Goal: Use online tool/utility: Use online tool/utility

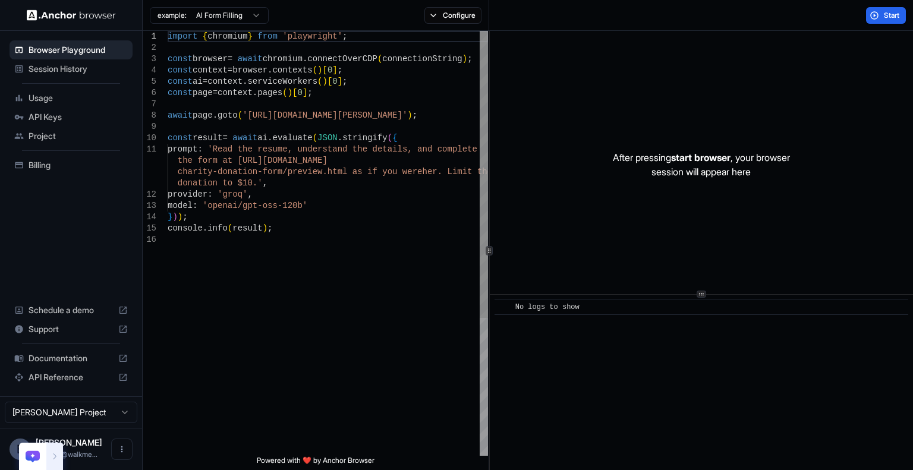
click at [247, 111] on div "import { chromium } from 'playwright' ; const browser = await chromium . connec…" at bounding box center [328, 345] width 320 height 628
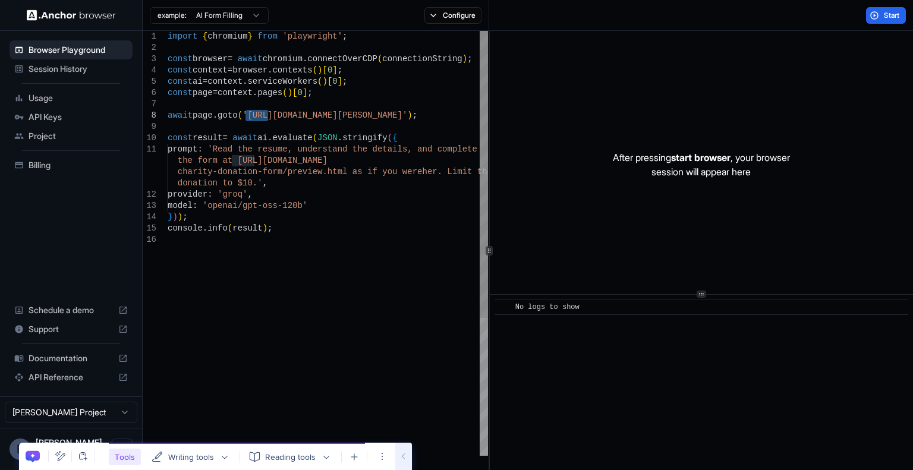
click at [251, 119] on div "import { chromium } from 'playwright' ; const browser = await chromium . connec…" at bounding box center [328, 345] width 320 height 628
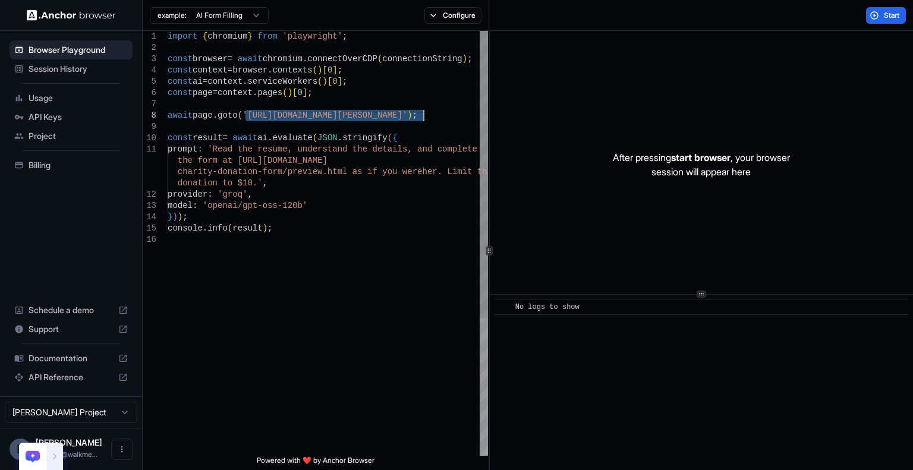
drag, startPoint x: 251, startPoint y: 119, endPoint x: 415, endPoint y: 116, distance: 164.0
click at [415, 116] on div "import { chromium } from 'playwright' ; const browser = await chromium . connec…" at bounding box center [328, 345] width 320 height 628
click at [416, 141] on div "import { chromium } from 'playwright' ; const browser = await chromium . connec…" at bounding box center [328, 345] width 320 height 628
click at [217, 152] on div "import { chromium } from 'playwright' ; const browser = await chromium . connec…" at bounding box center [328, 345] width 320 height 628
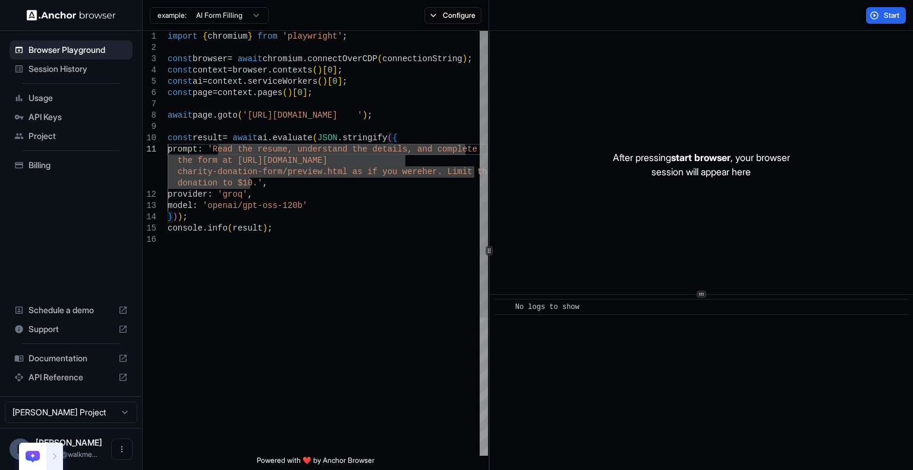
scroll to position [1, 0]
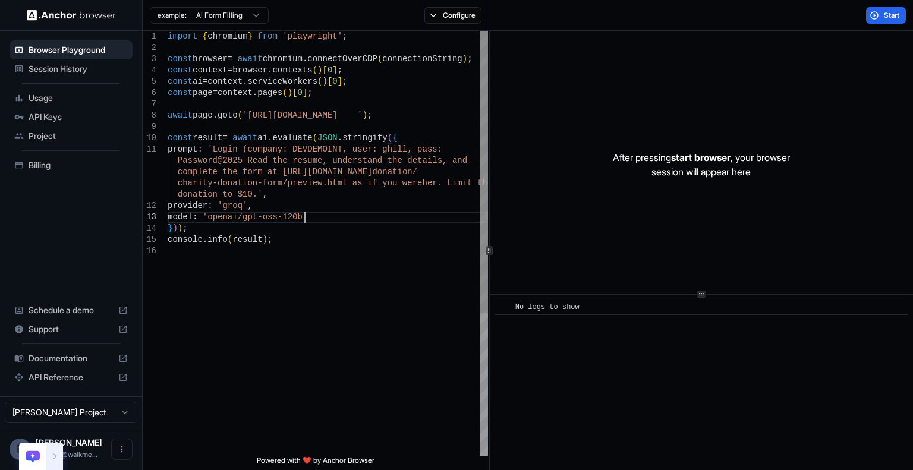
click at [445, 212] on div "import { chromium } from 'playwright' ; const browser = await chromium . connec…" at bounding box center [328, 350] width 320 height 639
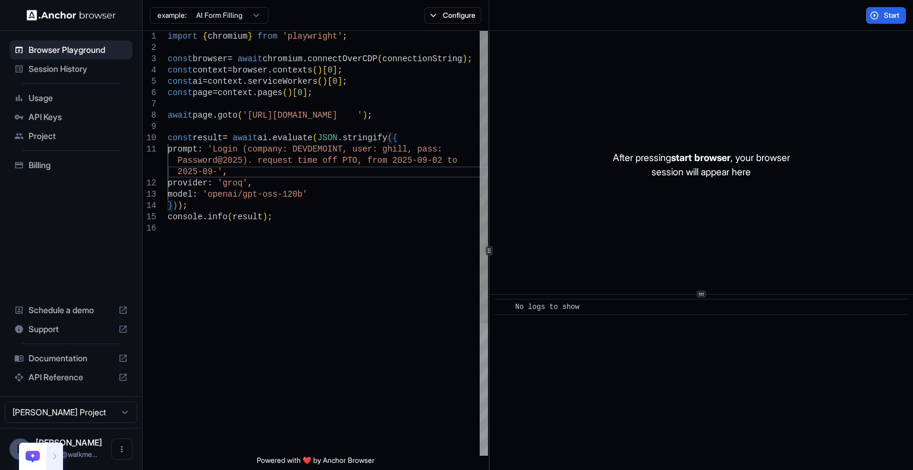
scroll to position [23, 0]
click at [889, 12] on span "Start" at bounding box center [892, 16] width 17 height 10
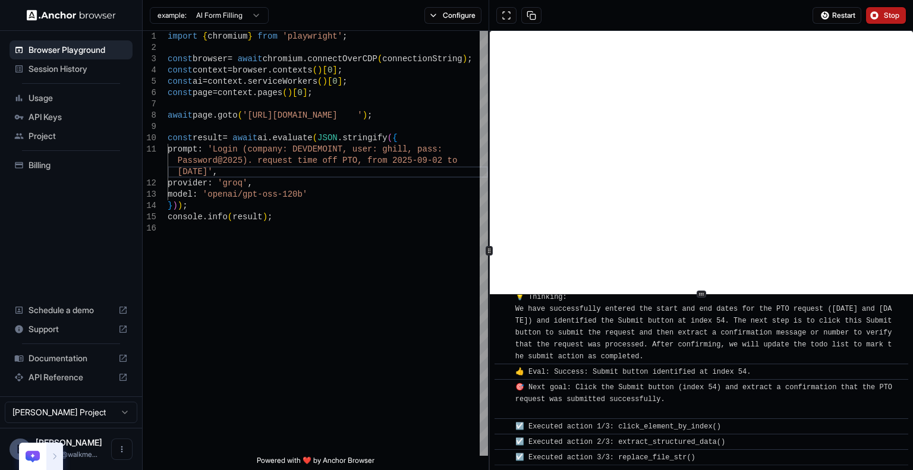
scroll to position [2828, 0]
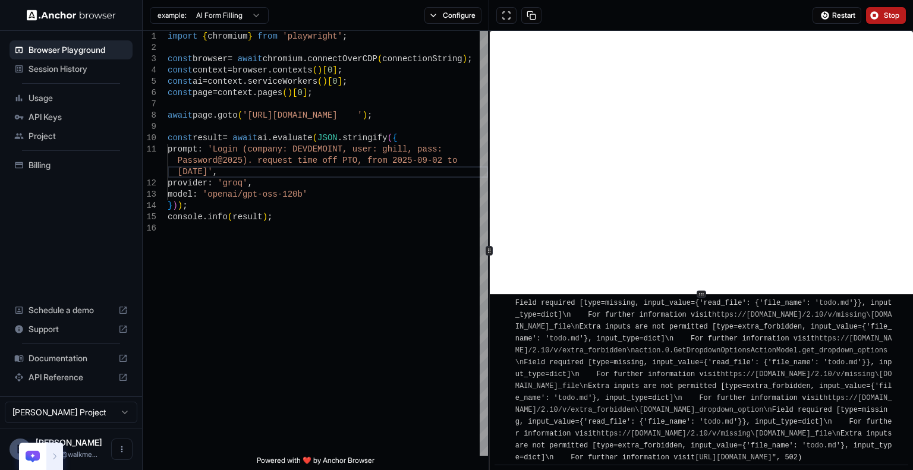
click at [889, 12] on span "Stop" at bounding box center [892, 16] width 17 height 10
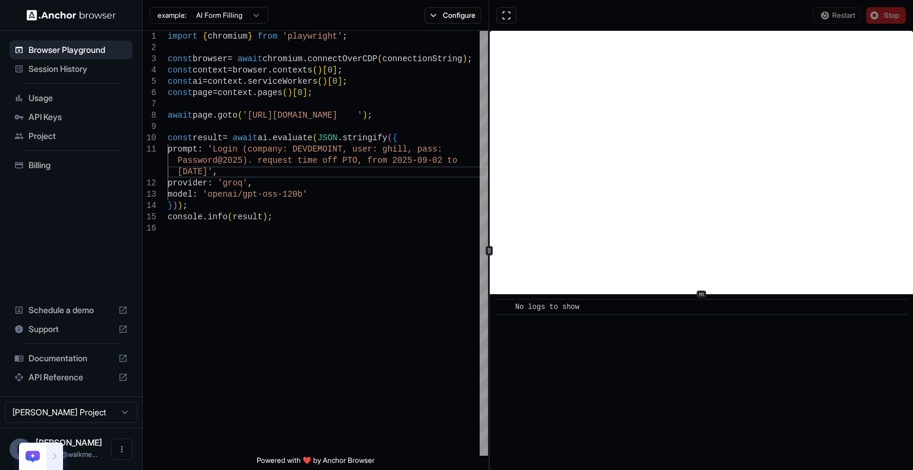
scroll to position [0, 0]
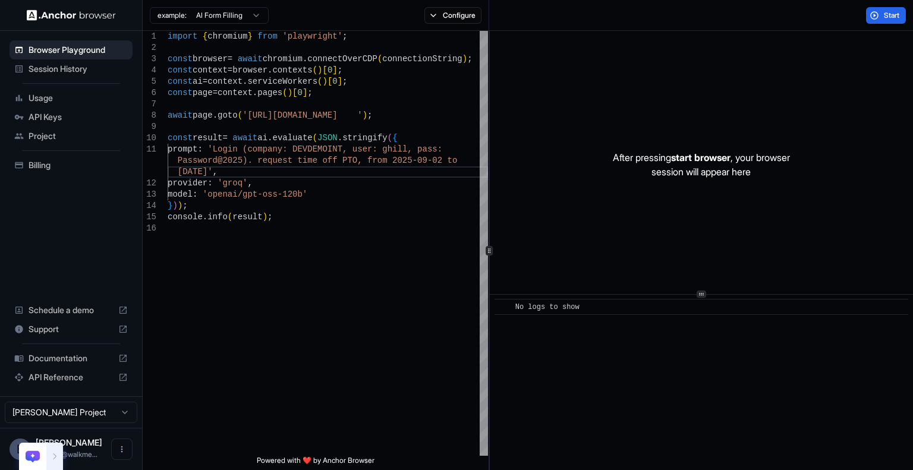
click at [639, 166] on p "After pressing start browser , your browser session will appear here" at bounding box center [701, 164] width 177 height 29
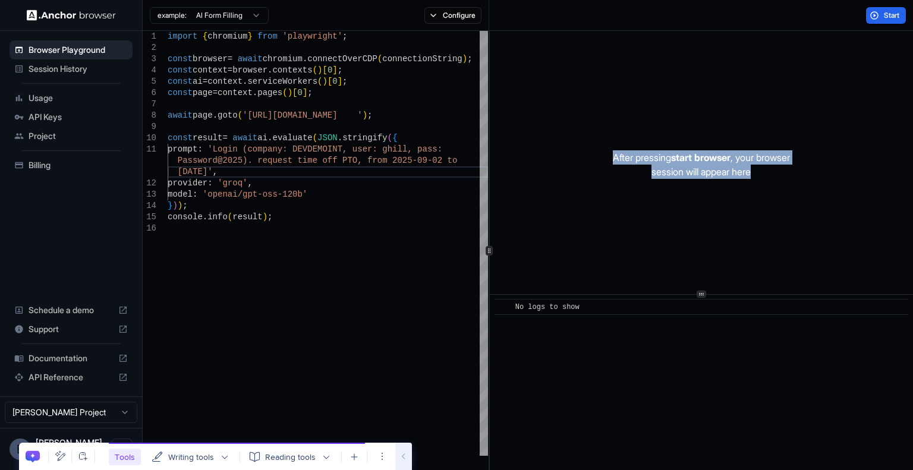
drag, startPoint x: 639, startPoint y: 166, endPoint x: 610, endPoint y: 99, distance: 72.9
click at [610, 99] on div "After pressing start browser , your browser session will appear here" at bounding box center [701, 164] width 423 height 267
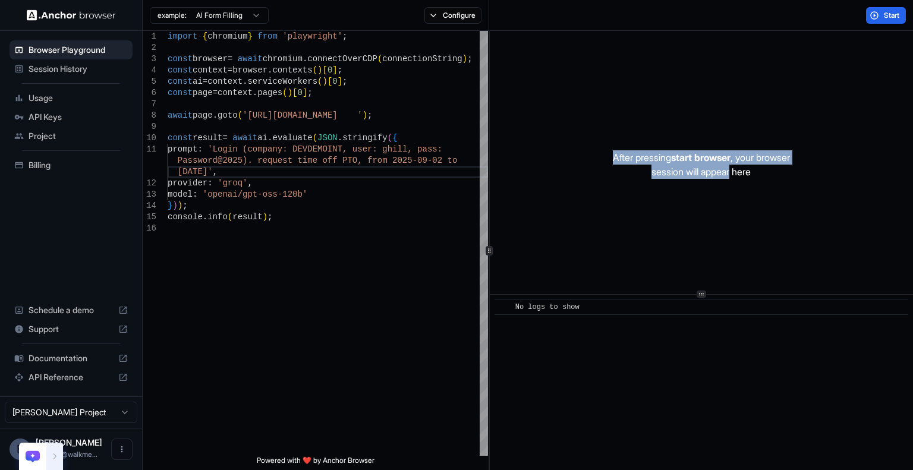
drag, startPoint x: 610, startPoint y: 99, endPoint x: 721, endPoint y: 225, distance: 168.0
click at [721, 225] on div "After pressing start browser , your browser session will appear here" at bounding box center [701, 164] width 423 height 267
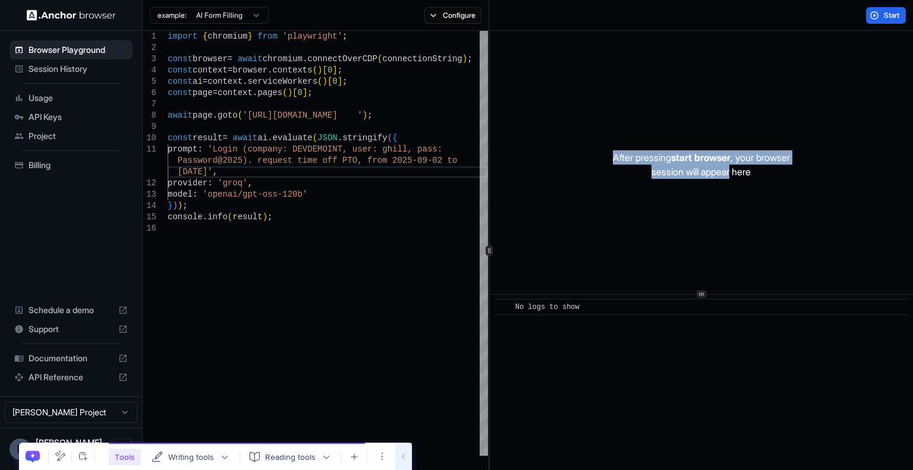
click at [721, 225] on div "After pressing start browser , your browser session will appear here" at bounding box center [701, 164] width 423 height 267
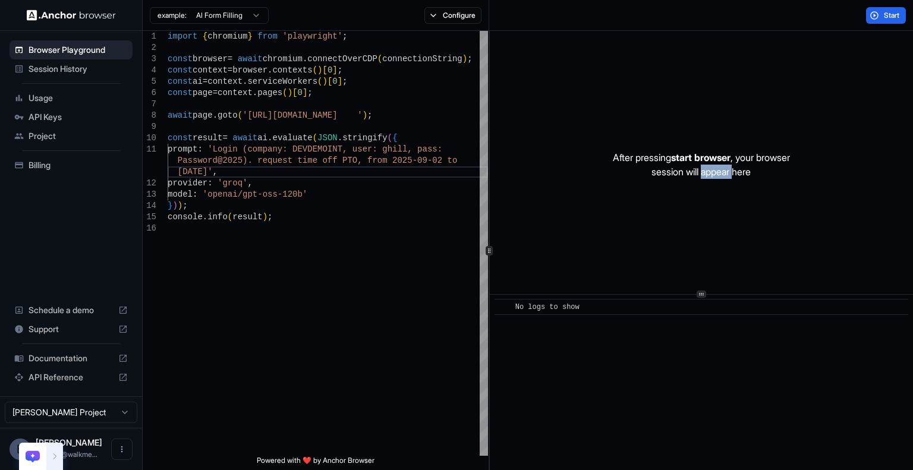
click at [721, 225] on div "After pressing start browser , your browser session will appear here" at bounding box center [701, 164] width 423 height 267
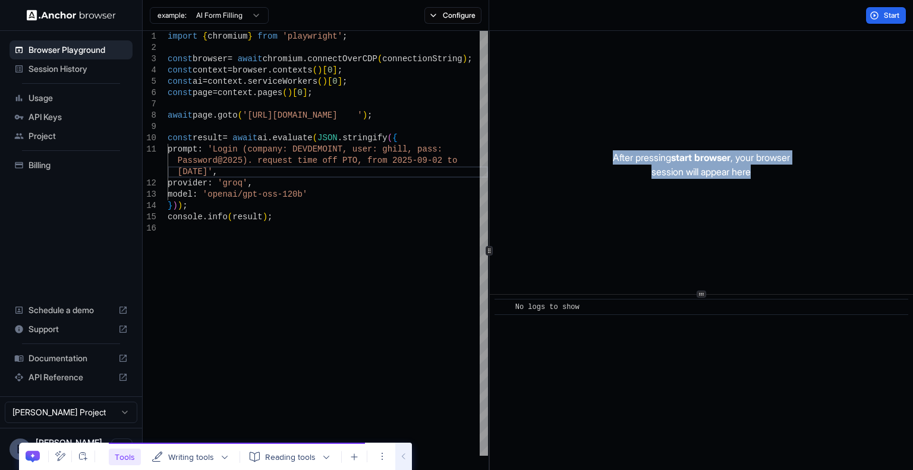
drag, startPoint x: 721, startPoint y: 225, endPoint x: 612, endPoint y: 97, distance: 167.8
click at [612, 97] on div "After pressing start browser , your browser session will appear here" at bounding box center [701, 164] width 423 height 267
click at [591, 116] on div "After pressing start browser , your browser session will appear here" at bounding box center [701, 164] width 423 height 267
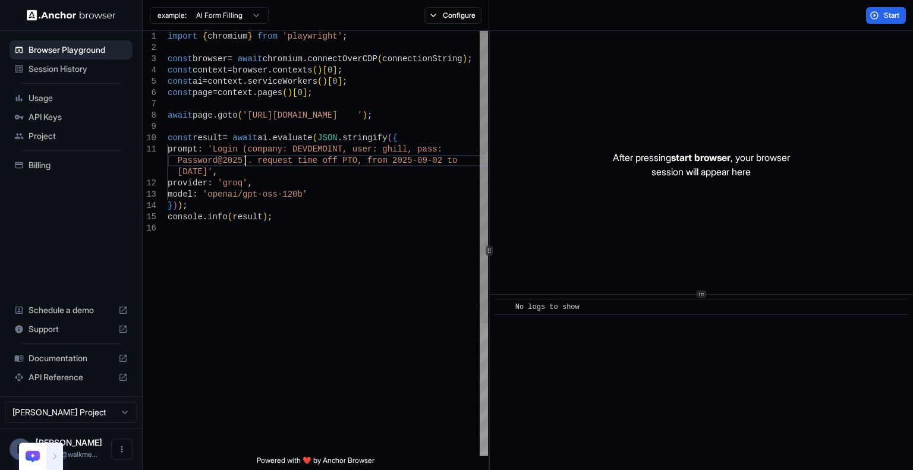
click at [246, 160] on div "import { chromium } from 'playwright' ; const browser = await chromium . connec…" at bounding box center [328, 339] width 320 height 617
click at [333, 155] on div "import { chromium } from 'playwright' ; const browser = await chromium . connec…" at bounding box center [328, 339] width 320 height 617
click at [287, 168] on div "import { chromium } from 'playwright' ; const browser = await chromium . connec…" at bounding box center [328, 339] width 320 height 617
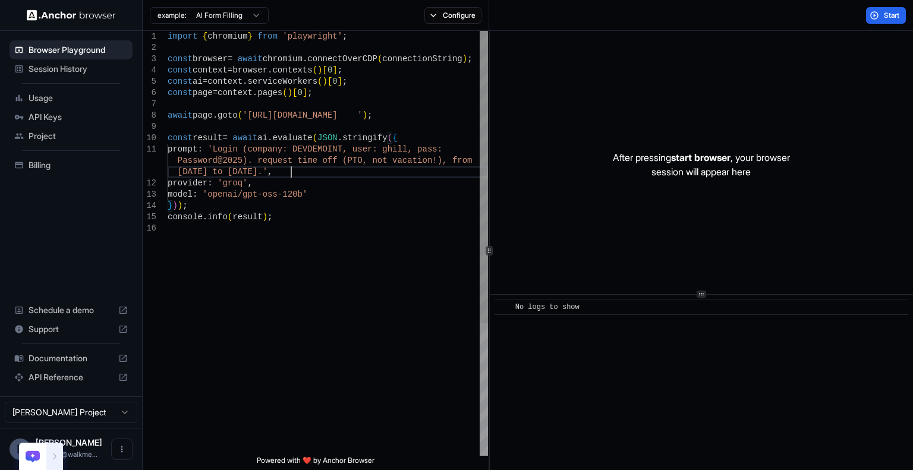
scroll to position [23, 0]
click at [866, 20] on button "Start" at bounding box center [886, 15] width 40 height 17
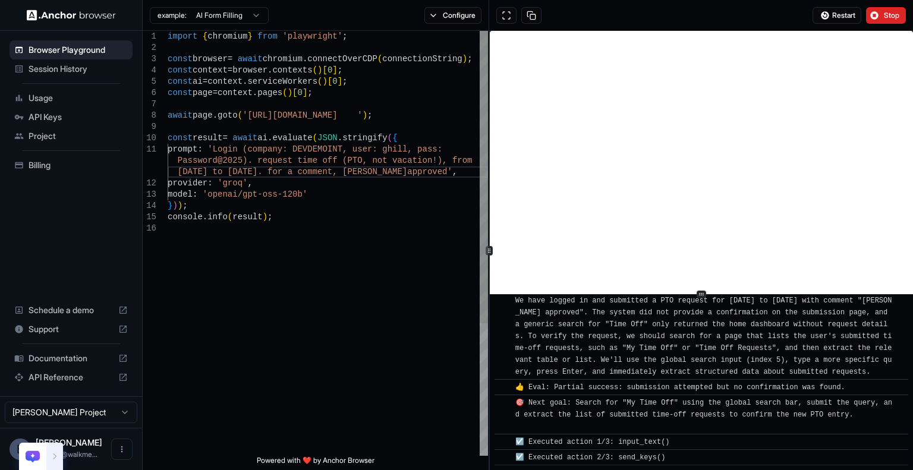
scroll to position [3108, 0]
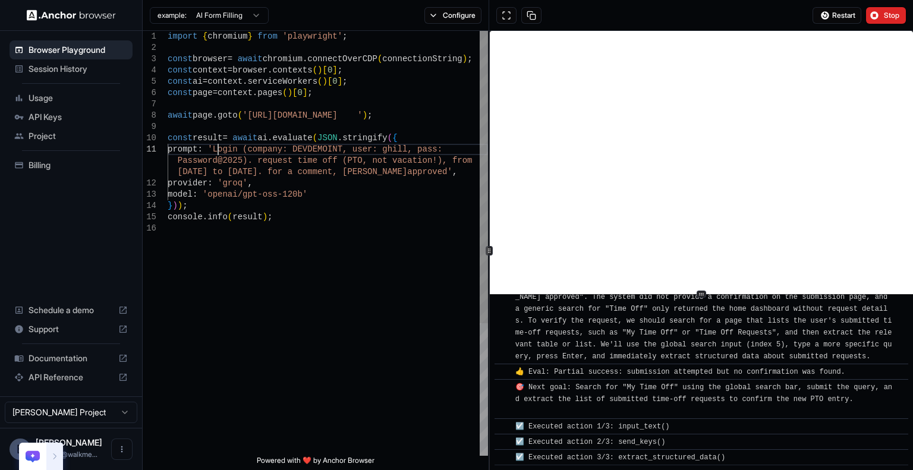
click at [220, 147] on div "import { chromium } from 'playwright' ; const browser = await chromium . connec…" at bounding box center [328, 339] width 320 height 617
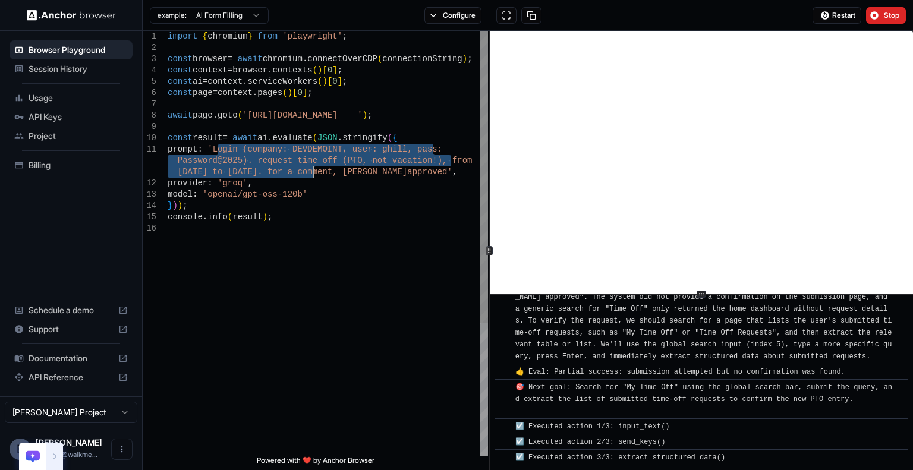
drag, startPoint x: 220, startPoint y: 147, endPoint x: 320, endPoint y: 165, distance: 101.4
click at [320, 165] on div "import { chromium } from 'playwright' ; const browser = await chromium . connec…" at bounding box center [328, 339] width 320 height 617
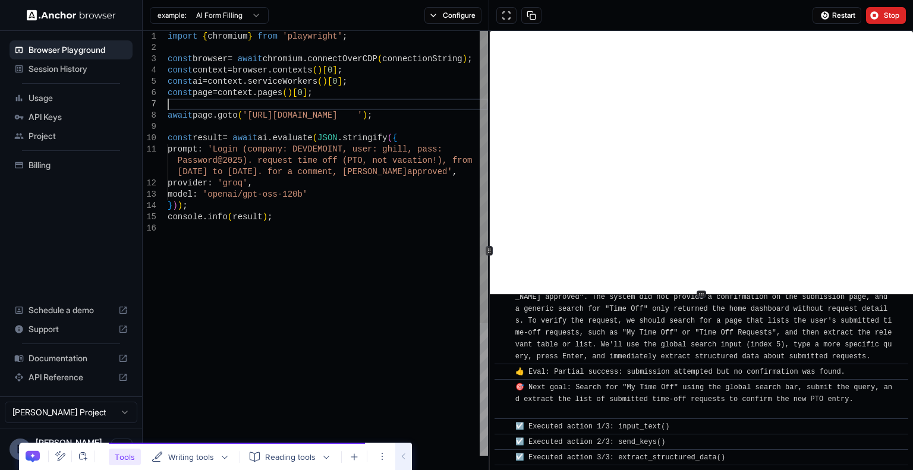
click at [261, 109] on div "import { chromium } from 'playwright' ; const browser = await chromium . connec…" at bounding box center [328, 339] width 320 height 617
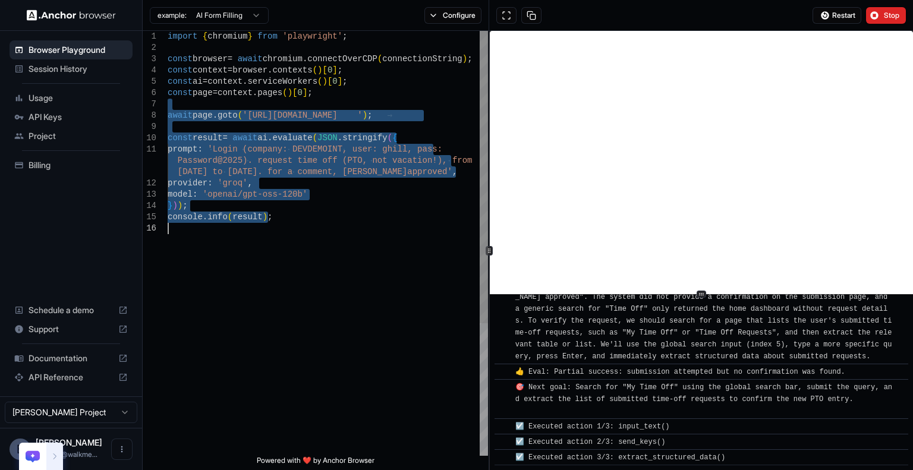
drag, startPoint x: 261, startPoint y: 109, endPoint x: 350, endPoint y: 249, distance: 165.3
click at [350, 249] on div "import { chromium } from 'playwright' ; const browser = await chromium . connec…" at bounding box center [328, 339] width 320 height 617
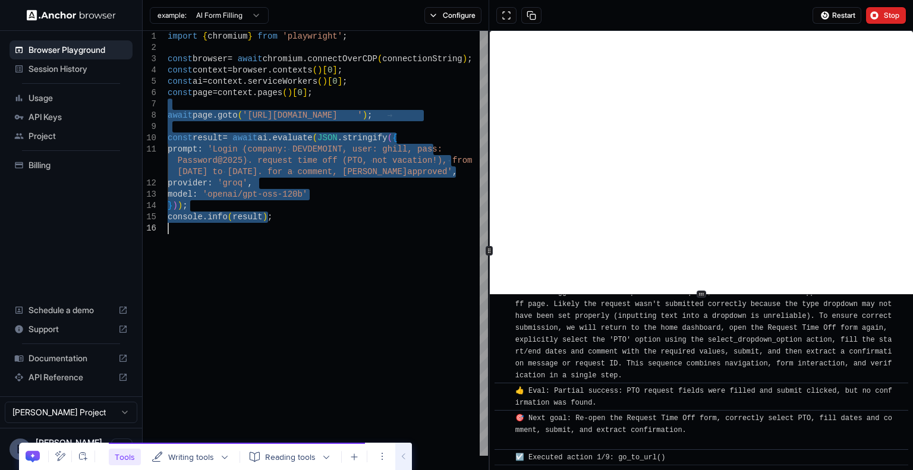
scroll to position [3666, 0]
click at [875, 11] on button "Stop" at bounding box center [886, 15] width 40 height 17
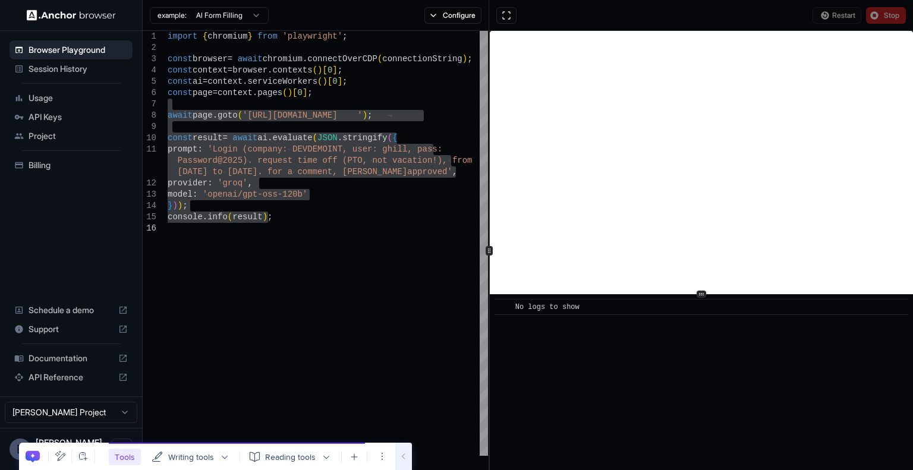
scroll to position [0, 0]
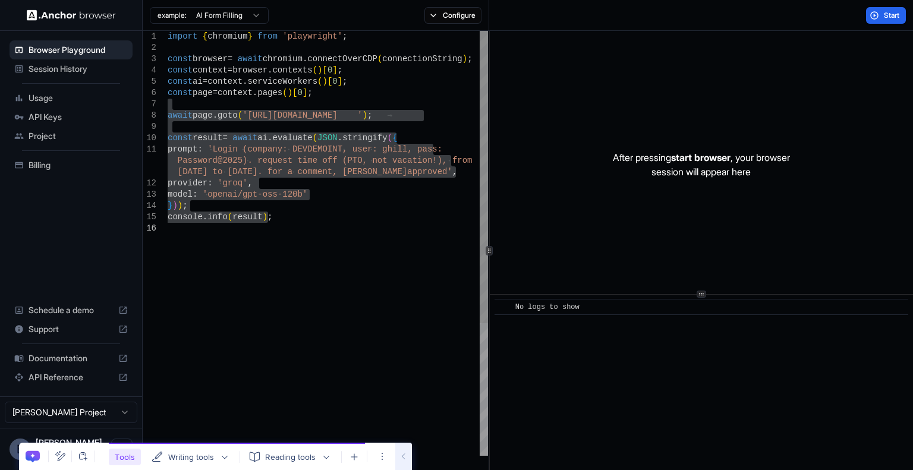
click at [393, 110] on div "import { chromium } from 'playwright' ; const browser = await chromium . connec…" at bounding box center [328, 339] width 320 height 617
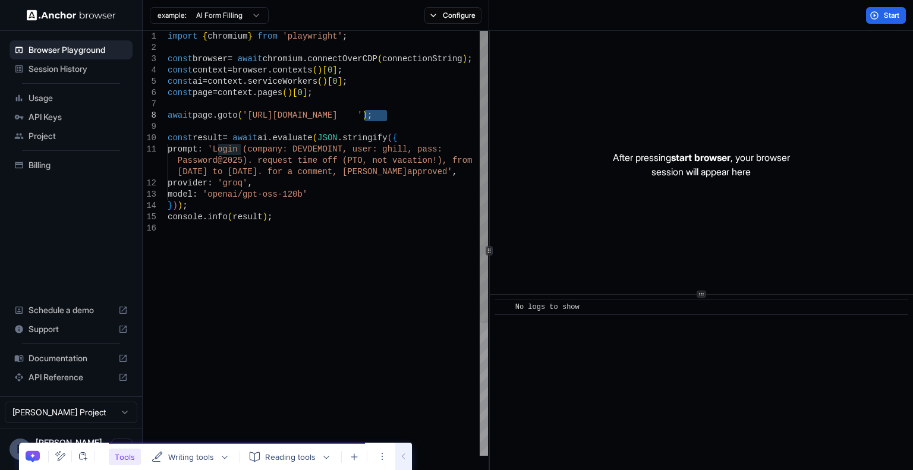
click at [392, 112] on div "import { chromium } from 'playwright' ; const browser = await chromium . connec…" at bounding box center [328, 339] width 320 height 617
click at [394, 113] on div "import { chromium } from 'playwright' ; const browser = await chromium . connec…" at bounding box center [328, 339] width 320 height 617
click at [398, 113] on div "import { chromium } from 'playwright' ; const browser = await chromium . connec…" at bounding box center [328, 339] width 320 height 617
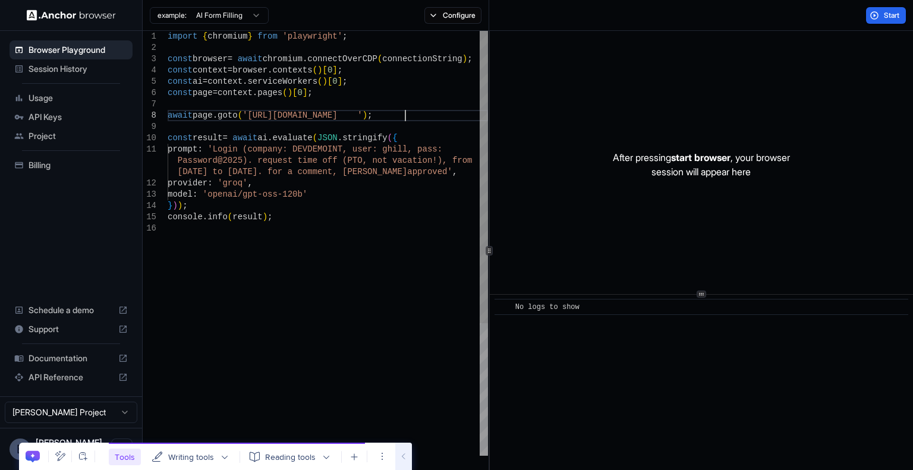
click at [398, 113] on div "import { chromium } from 'playwright' ; const browser = await chromium . connec…" at bounding box center [328, 339] width 320 height 617
click at [402, 115] on div "import { chromium } from 'playwright' ; const browser = await chromium . connec…" at bounding box center [328, 339] width 320 height 617
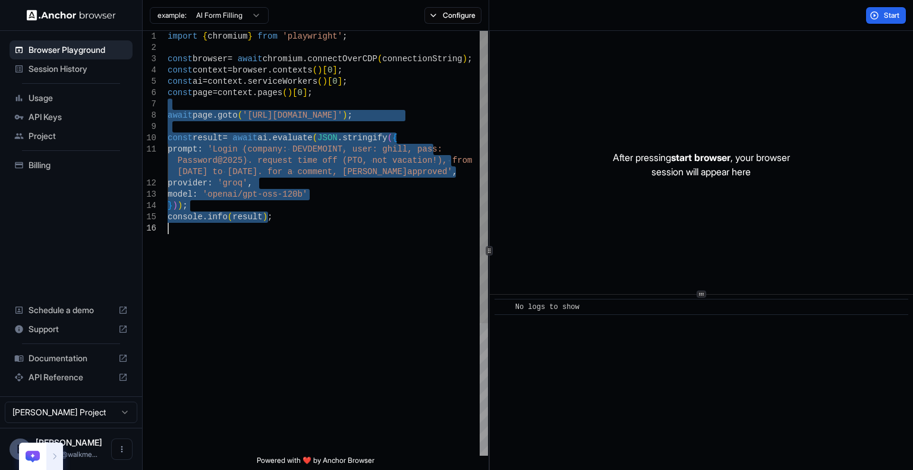
drag, startPoint x: 276, startPoint y: 103, endPoint x: 222, endPoint y: 249, distance: 155.9
click at [222, 249] on div "import { chromium } from 'playwright' ; const browser = await chromium . connec…" at bounding box center [328, 339] width 320 height 617
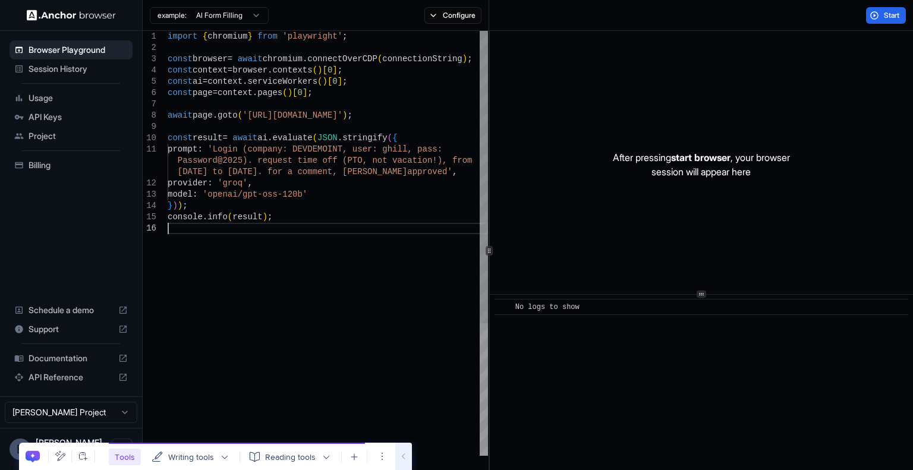
click at [222, 249] on div "import { chromium } from 'playwright' ; const browser = await chromium . connec…" at bounding box center [328, 339] width 320 height 617
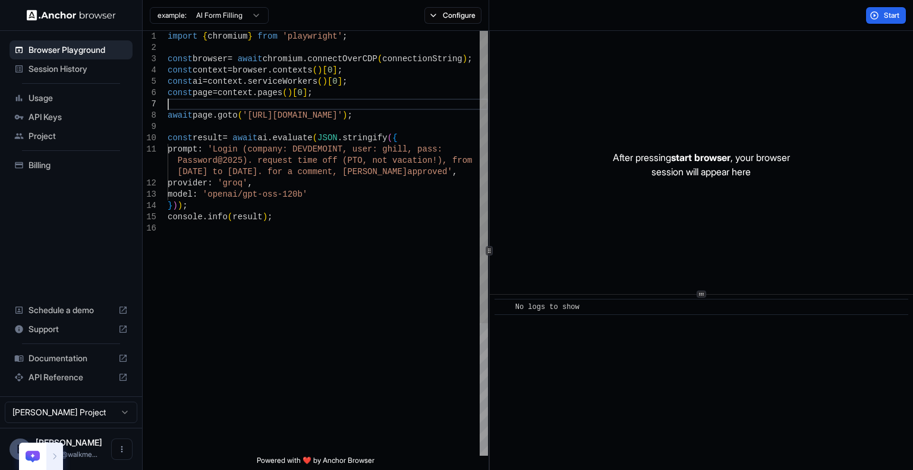
type textarea "**********"
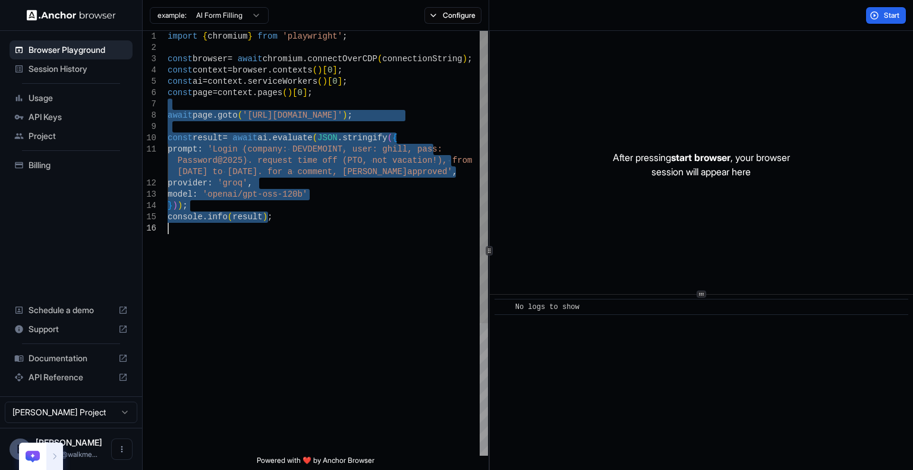
drag, startPoint x: 175, startPoint y: 108, endPoint x: 181, endPoint y: 250, distance: 142.1
click at [181, 250] on div "import { chromium } from 'playwright' ; const browser = await chromium . connec…" at bounding box center [328, 339] width 320 height 617
